Goal: Transaction & Acquisition: Purchase product/service

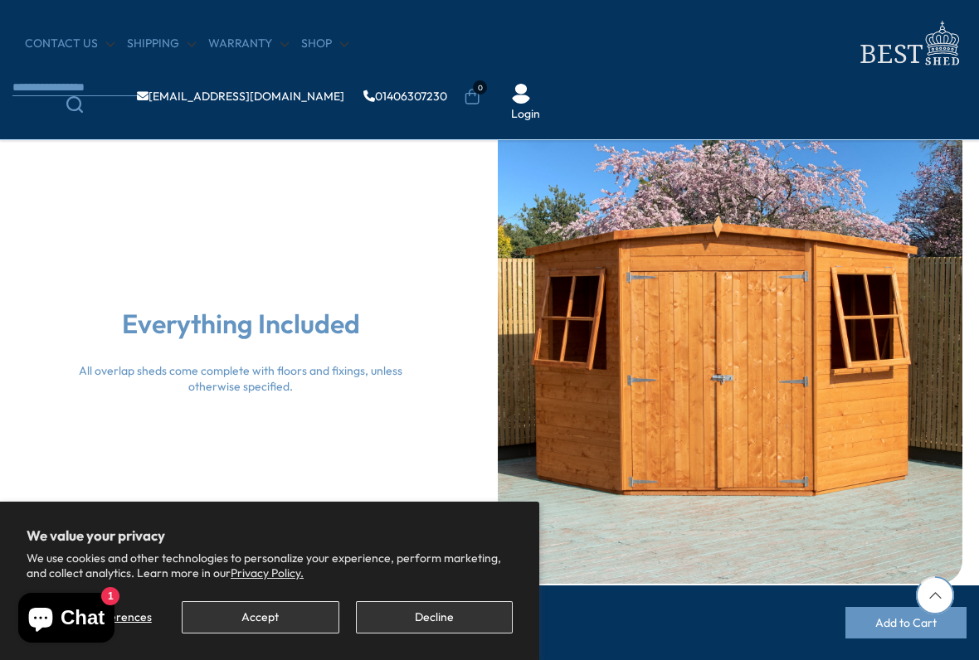
scroll to position [3559, 1]
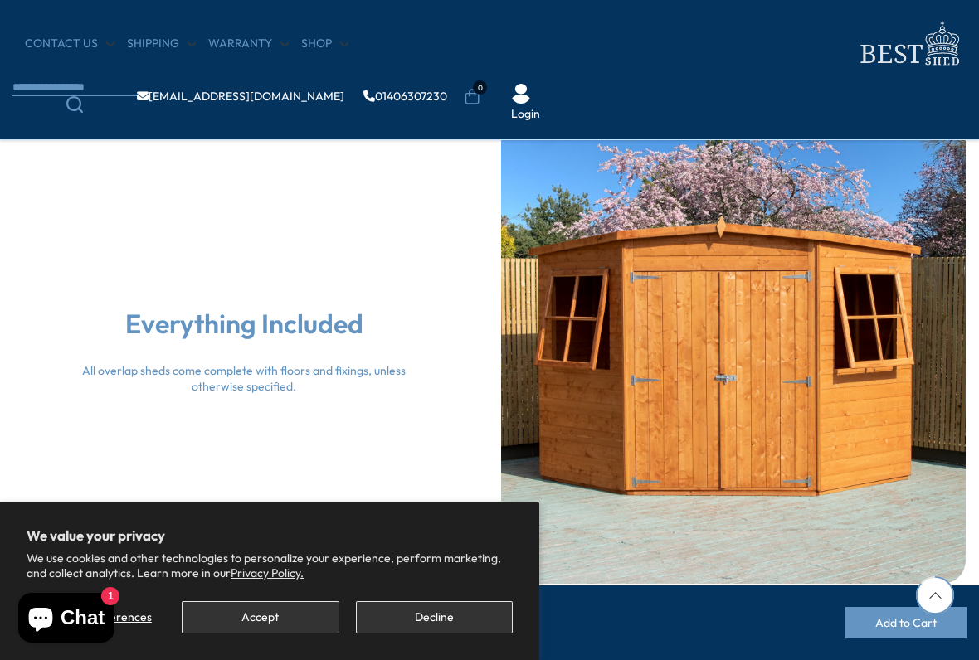
click at [296, 546] on button "Accept" at bounding box center [260, 617] width 157 height 32
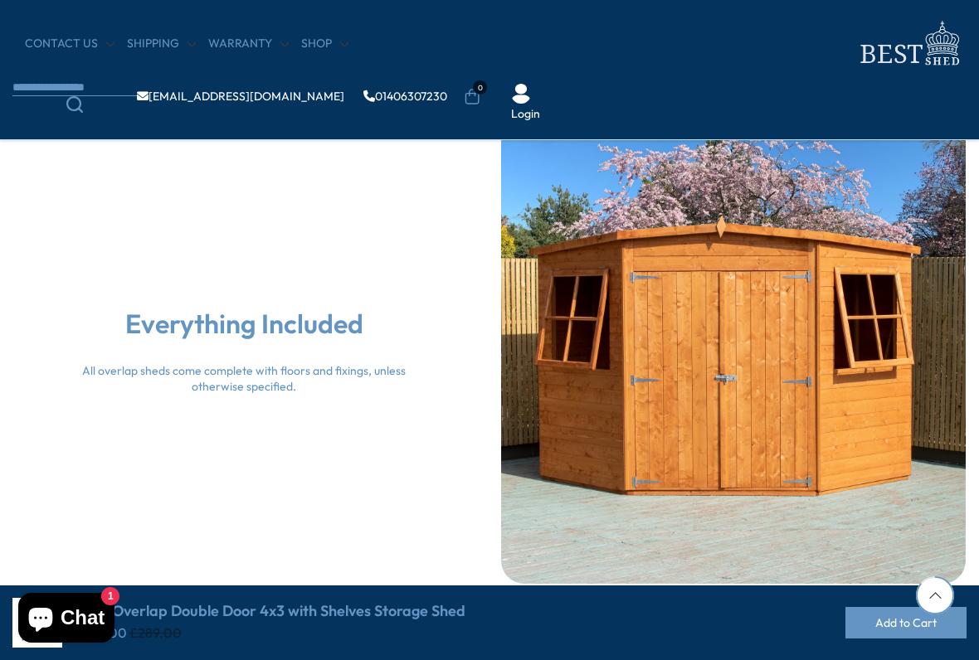
click at [397, 503] on div "Everything Included All overlap sheds come complete with floors and fixings, un…" at bounding box center [488, 335] width 979 height 498
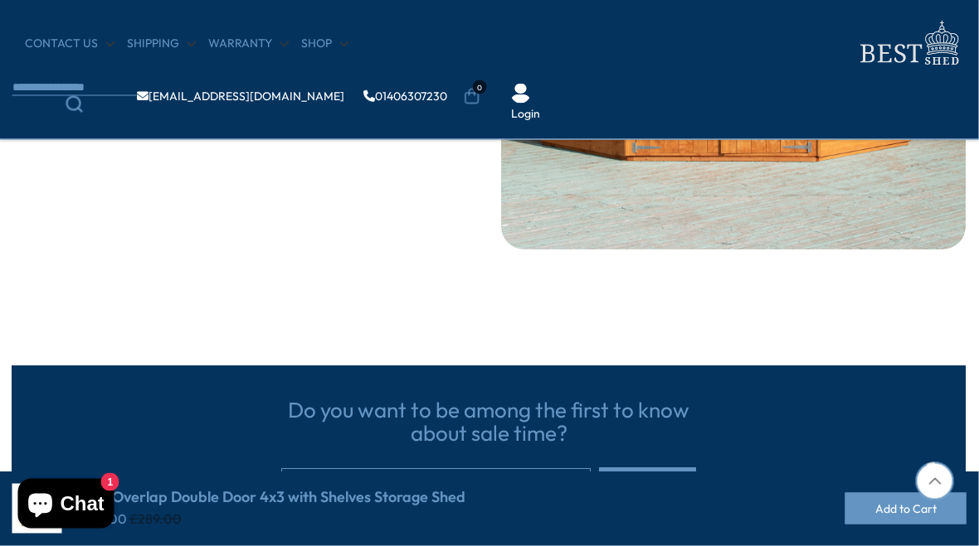
scroll to position [3845, 1]
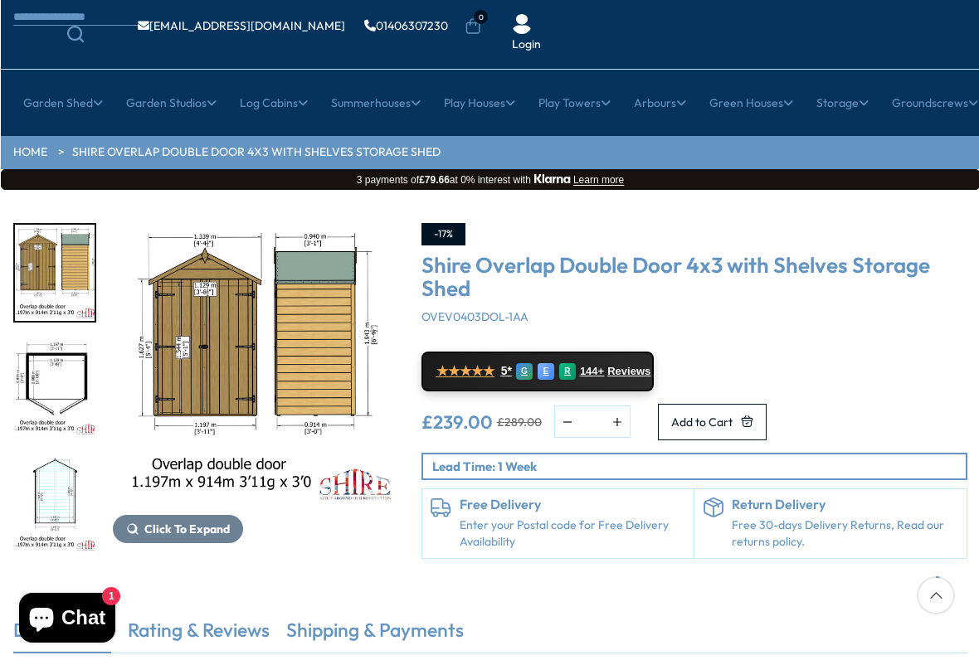
scroll to position [106, 0]
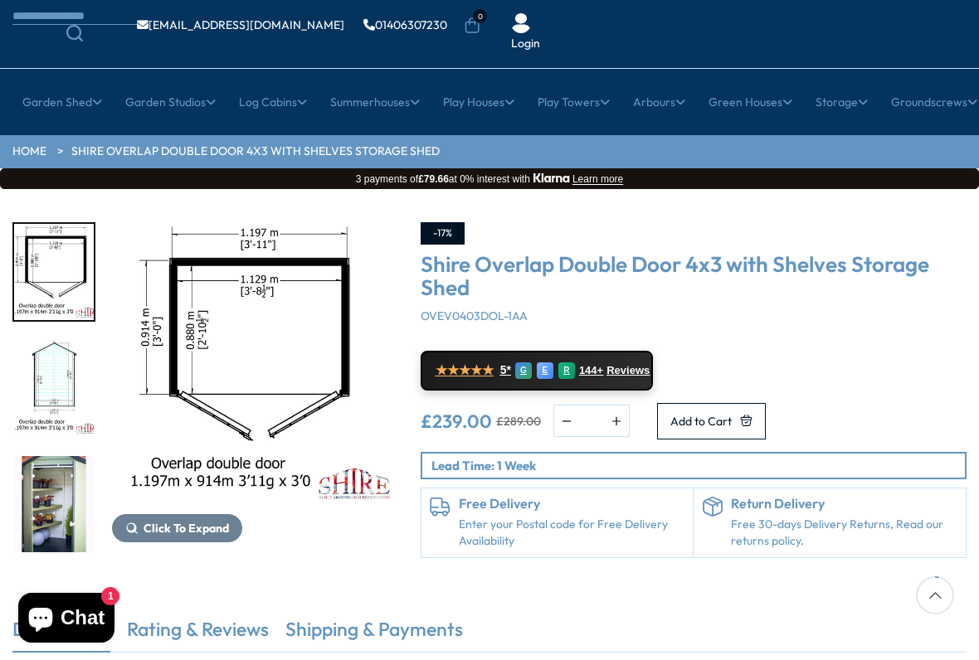
click at [63, 437] on div "4 / 11" at bounding box center [53, 388] width 83 height 100
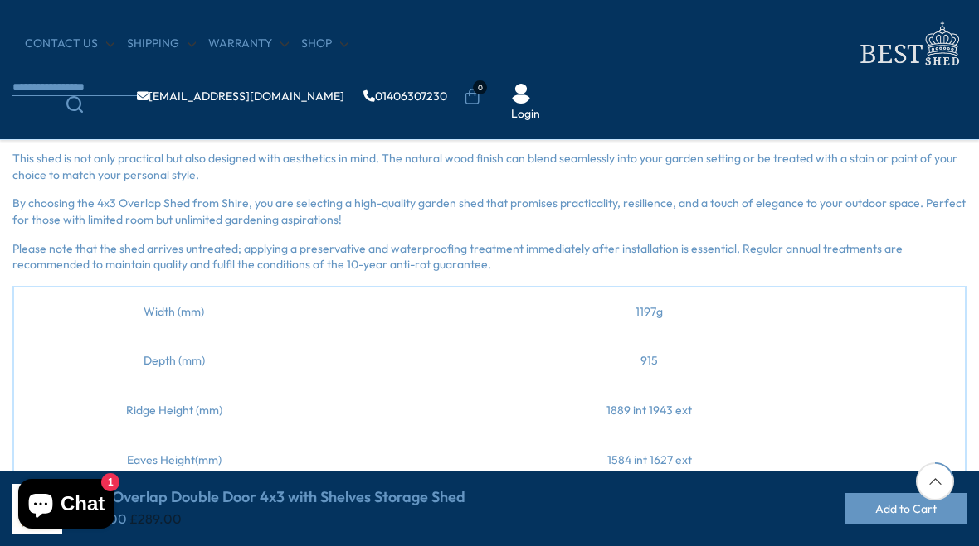
scroll to position [517, 0]
